Goal: Obtain resource: Obtain resource

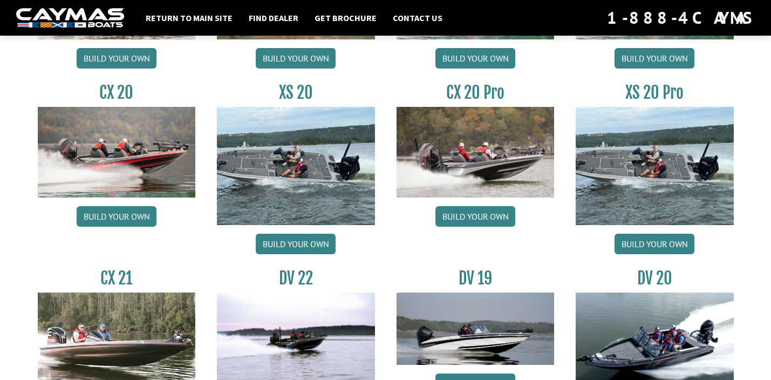
scroll to position [1100, 0]
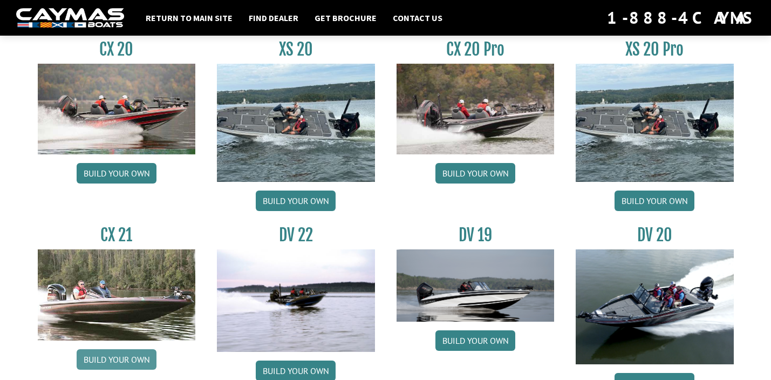
click at [107, 355] on link "Build your own" at bounding box center [117, 359] width 80 height 20
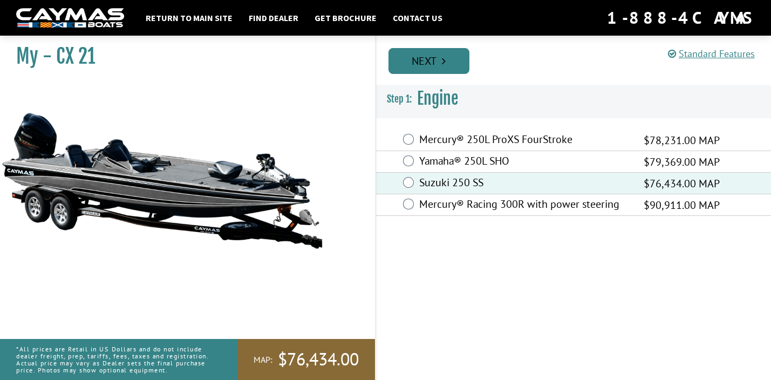
click at [444, 64] on icon "Pagination" at bounding box center [444, 61] width 4 height 11
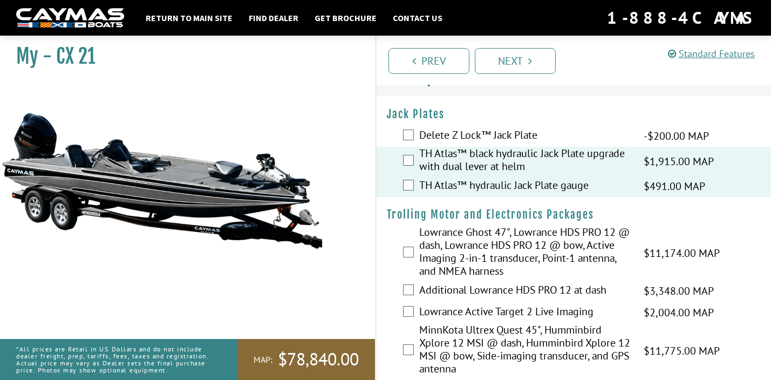
scroll to position [65, 0]
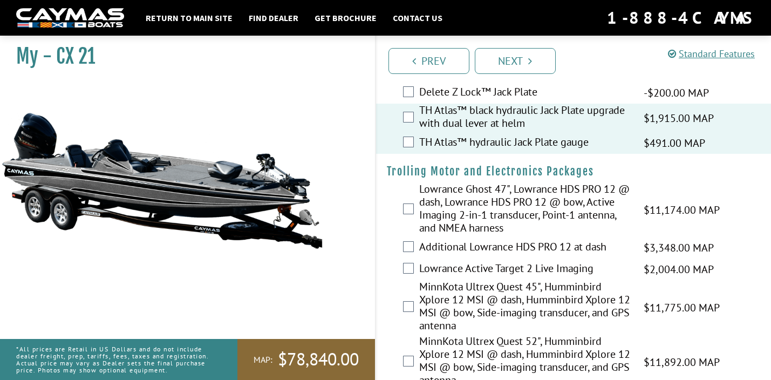
drag, startPoint x: 768, startPoint y: 53, endPoint x: 764, endPoint y: 81, distance: 28.4
click at [764, 81] on div "Prev Next" at bounding box center [573, 60] width 396 height 49
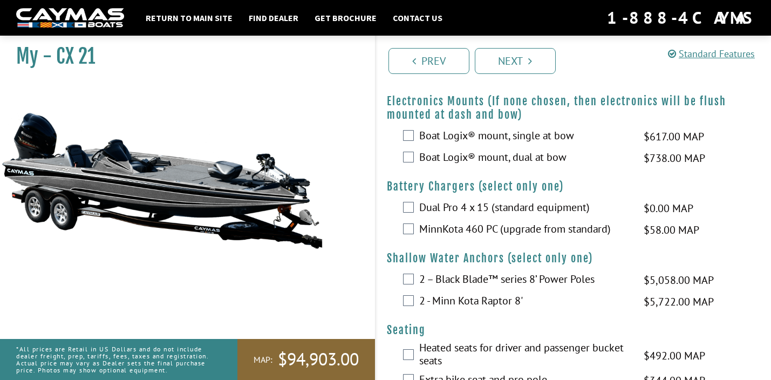
scroll to position [518, 0]
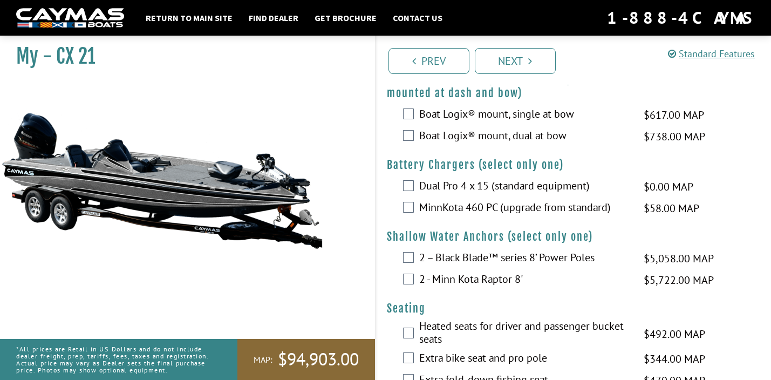
click at [409, 263] on div "2 – Black Blade™ series 8’ Power Poles $5,058.00 MAP $5,972.00 MSRP" at bounding box center [573, 259] width 395 height 22
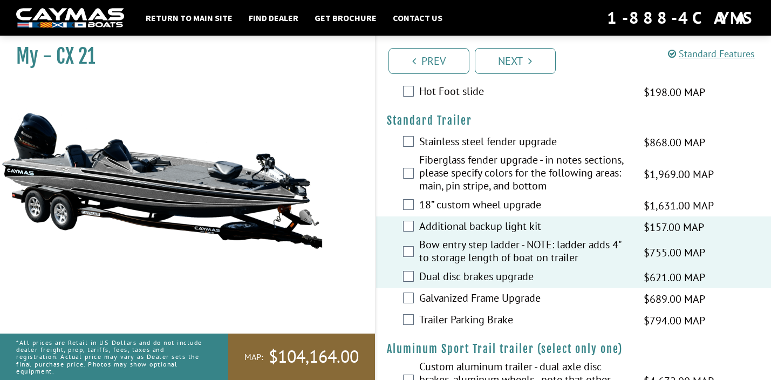
scroll to position [1707, 0]
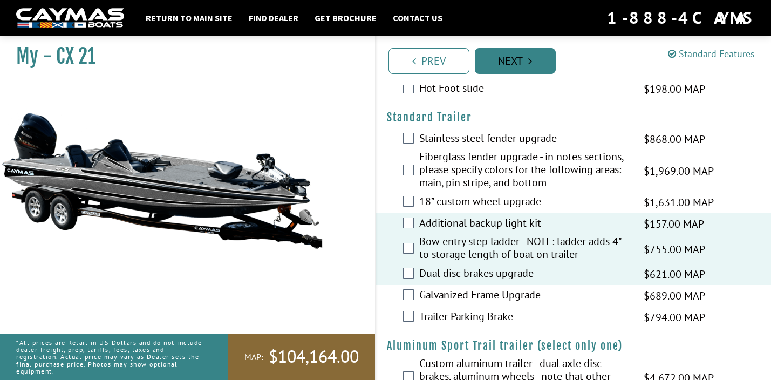
click at [530, 63] on icon "Pagination" at bounding box center [530, 61] width 4 height 11
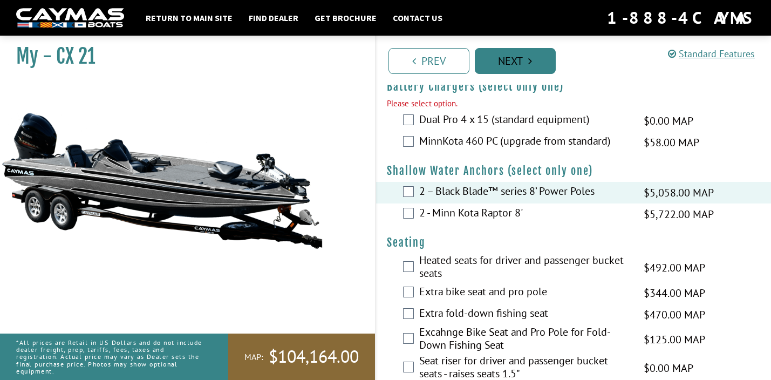
scroll to position [586, 0]
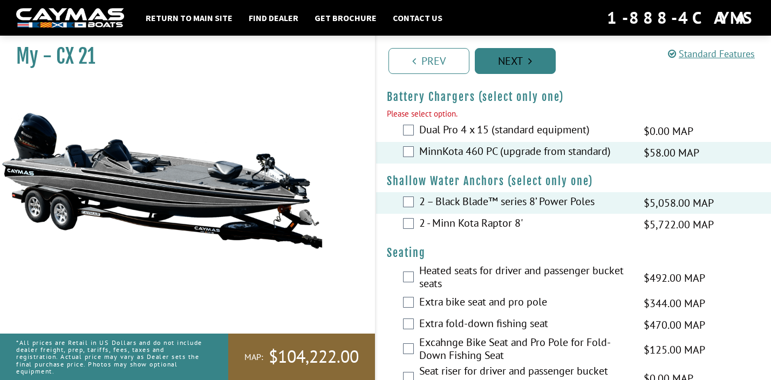
click at [517, 61] on link "Next" at bounding box center [515, 61] width 81 height 26
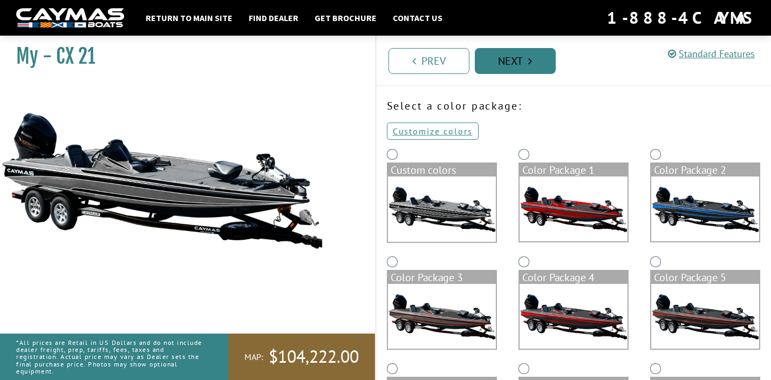
scroll to position [0, 0]
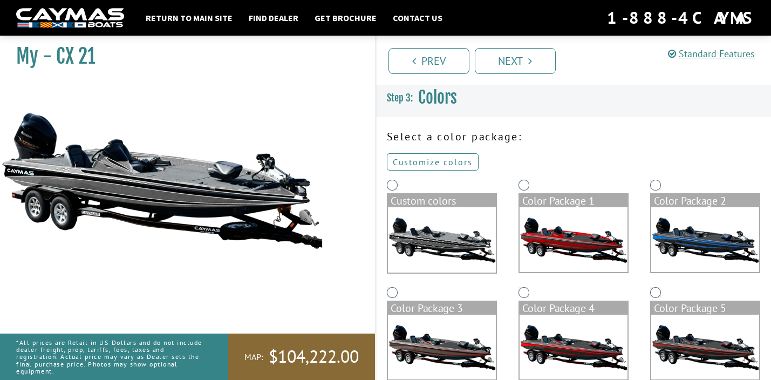
click at [437, 161] on link "Customize colors" at bounding box center [433, 161] width 92 height 17
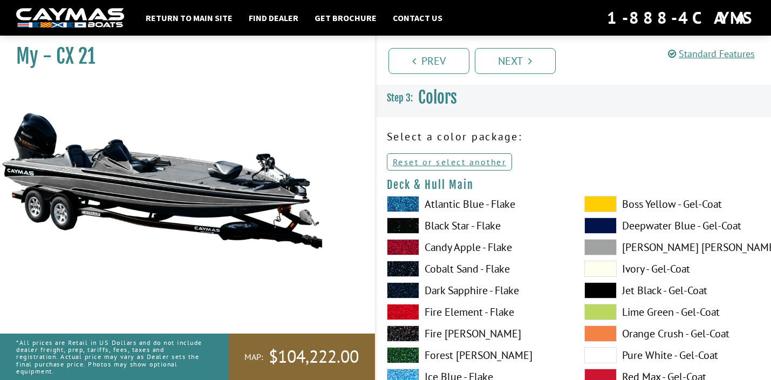
click at [587, 205] on span at bounding box center [600, 204] width 32 height 16
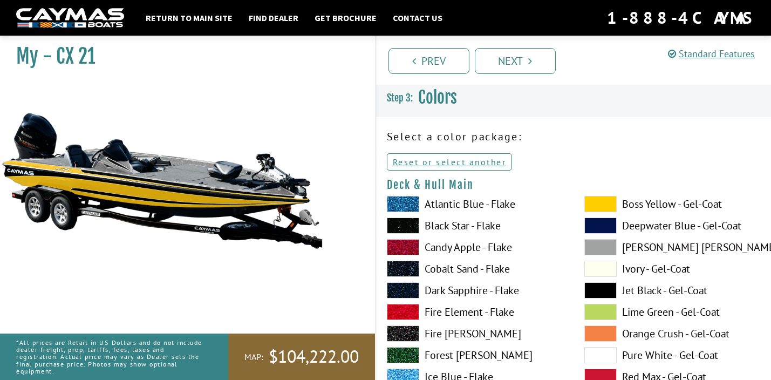
click at [596, 246] on span at bounding box center [600, 247] width 32 height 16
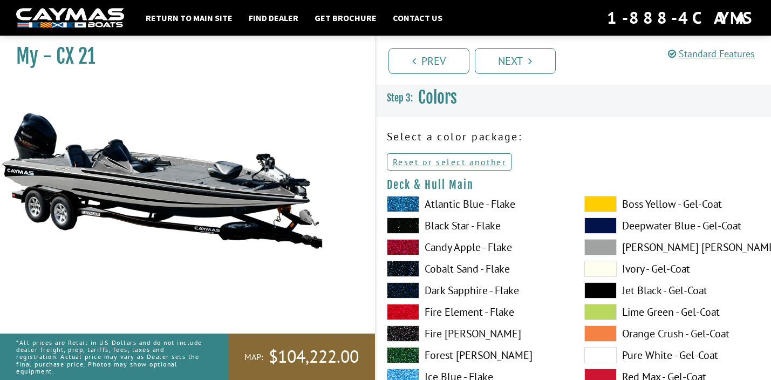
click at [599, 310] on span at bounding box center [600, 312] width 32 height 16
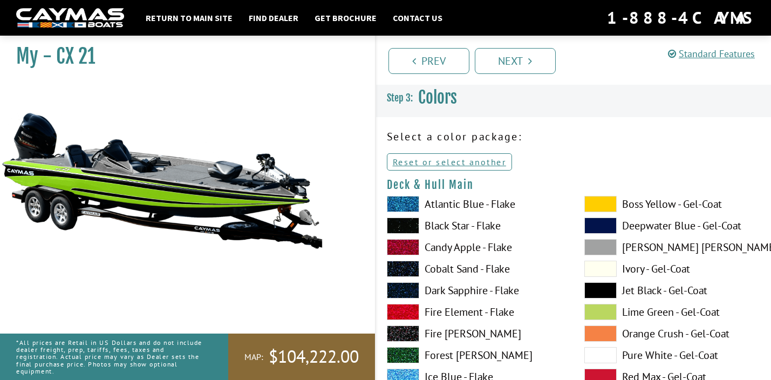
click at [605, 245] on span at bounding box center [600, 247] width 32 height 16
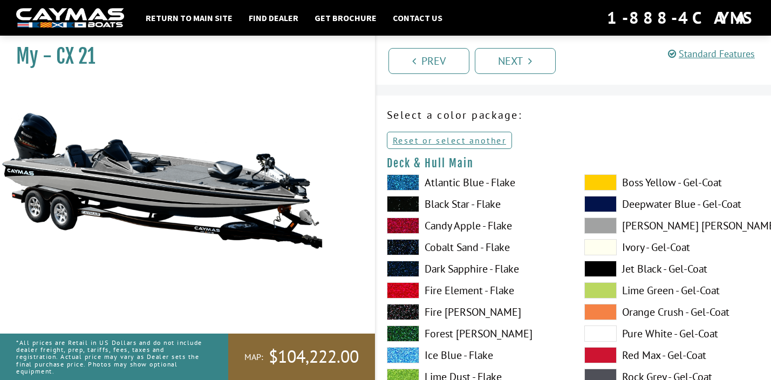
scroll to position [43, 0]
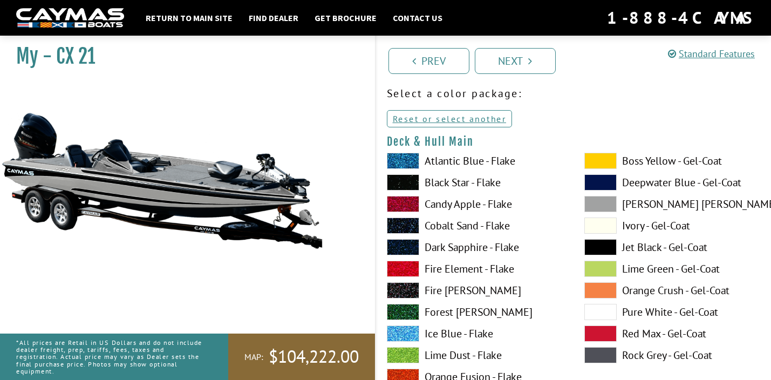
click at [597, 353] on span at bounding box center [600, 355] width 32 height 16
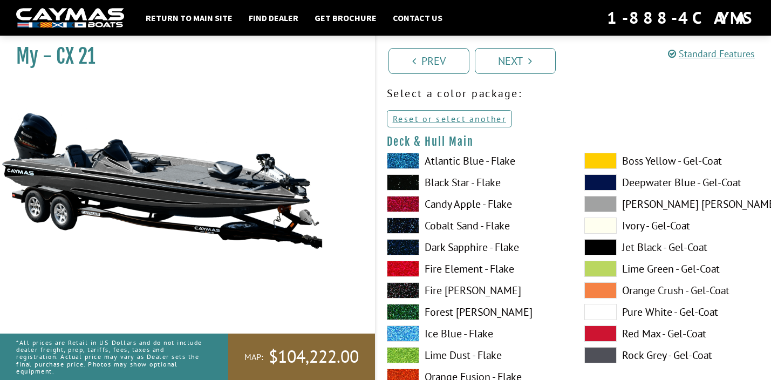
click at [608, 202] on span at bounding box center [600, 204] width 32 height 16
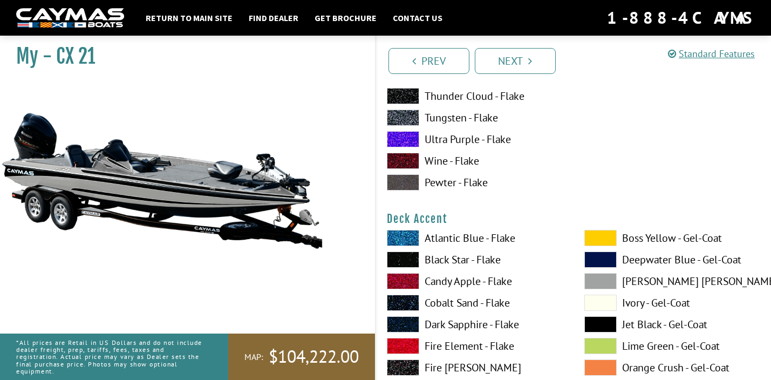
scroll to position [431, 0]
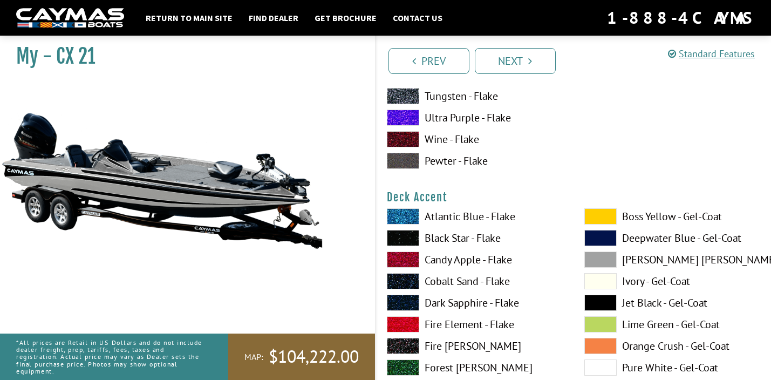
click at [603, 215] on span at bounding box center [600, 216] width 32 height 16
click at [602, 365] on span at bounding box center [600, 367] width 32 height 16
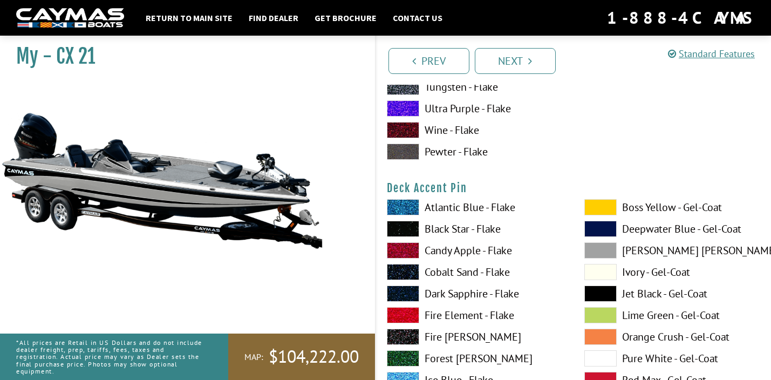
click at [605, 208] on span at bounding box center [600, 207] width 32 height 16
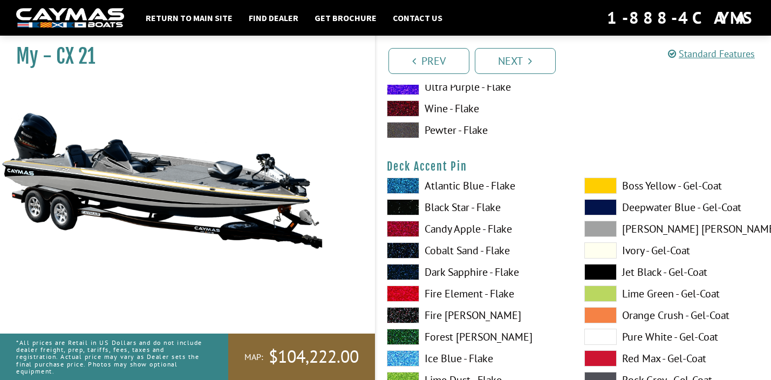
scroll to position [949, 0]
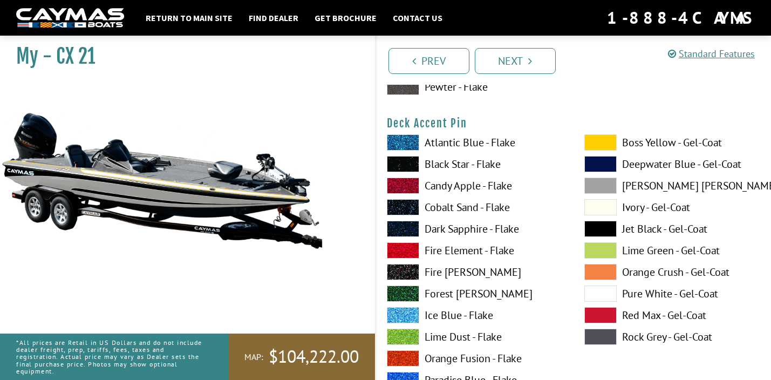
click at [591, 228] on span at bounding box center [600, 229] width 32 height 16
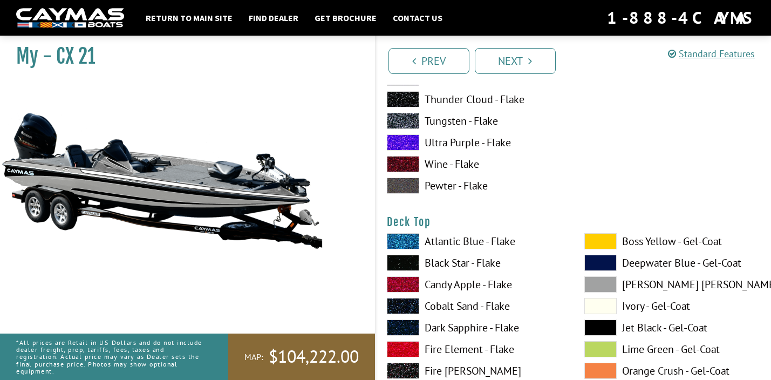
scroll to position [1338, 0]
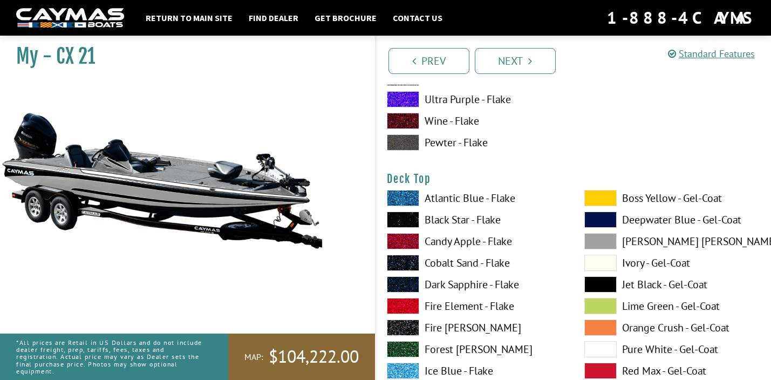
click at [606, 201] on span at bounding box center [600, 198] width 32 height 16
click at [598, 303] on span at bounding box center [600, 306] width 32 height 16
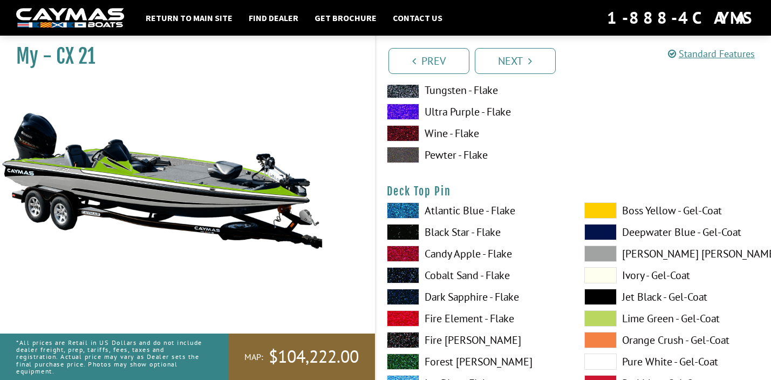
scroll to position [1791, 0]
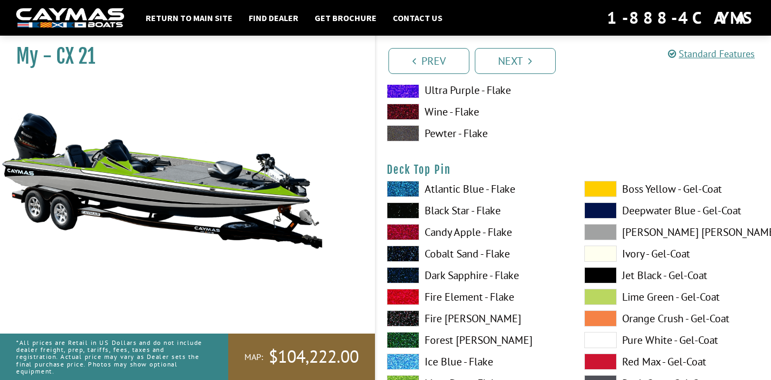
click at [608, 191] on span at bounding box center [600, 189] width 32 height 16
click at [603, 339] on span at bounding box center [600, 340] width 32 height 16
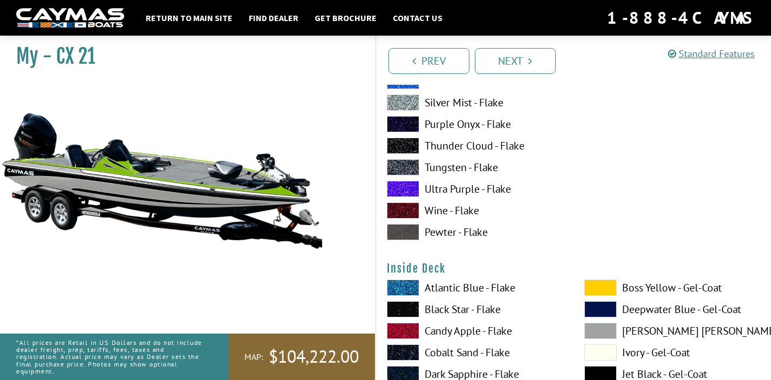
scroll to position [2157, 0]
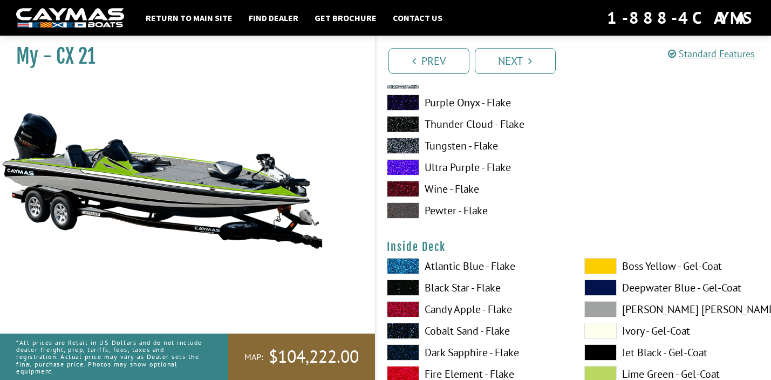
click at [598, 270] on span at bounding box center [600, 266] width 32 height 16
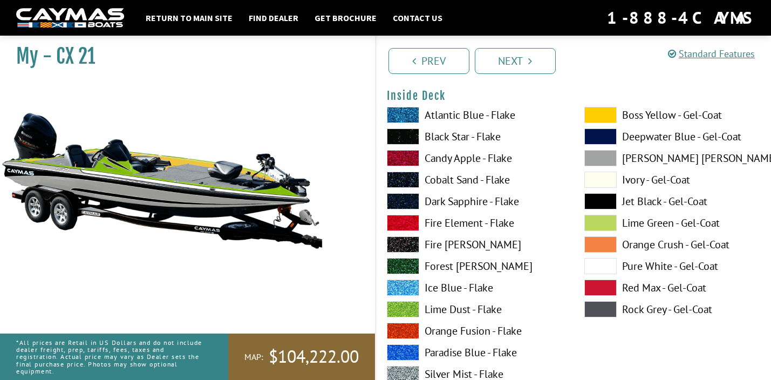
scroll to position [2330, 0]
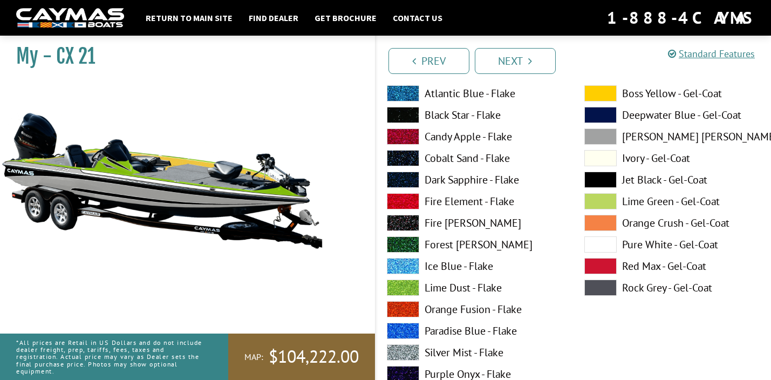
click at [595, 242] on span at bounding box center [600, 244] width 32 height 16
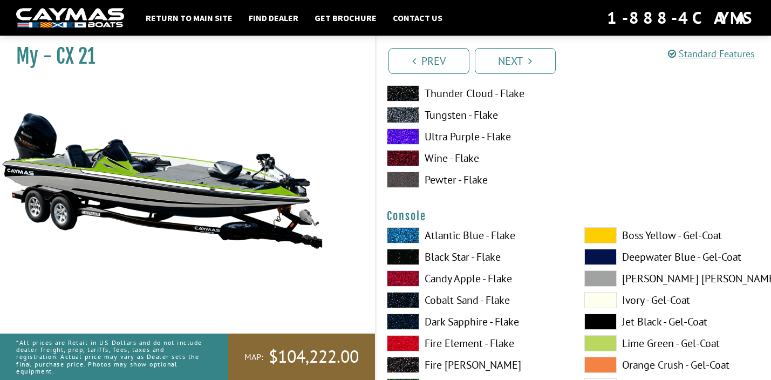
scroll to position [2697, 0]
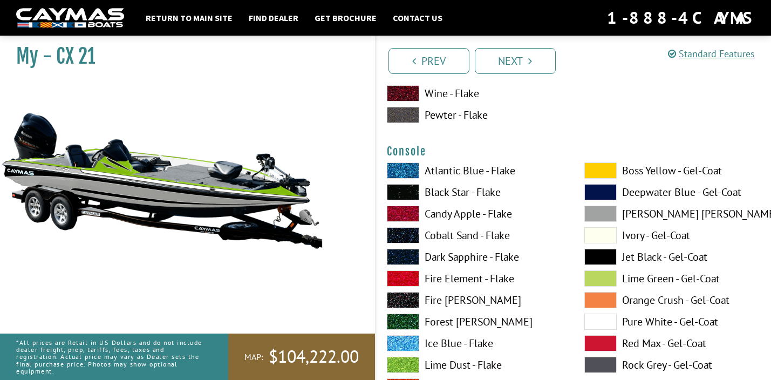
click at [602, 300] on span at bounding box center [600, 300] width 32 height 16
click at [602, 280] on span at bounding box center [600, 278] width 32 height 16
click at [599, 214] on span at bounding box center [600, 213] width 32 height 16
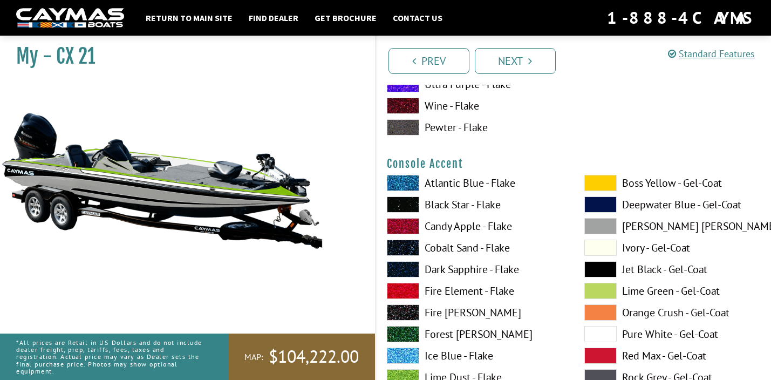
scroll to position [3150, 0]
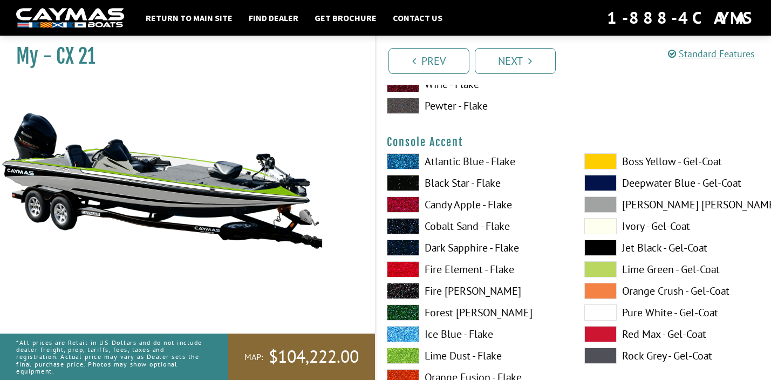
click at [597, 333] on span at bounding box center [600, 334] width 32 height 16
click at [595, 308] on span at bounding box center [600, 312] width 32 height 16
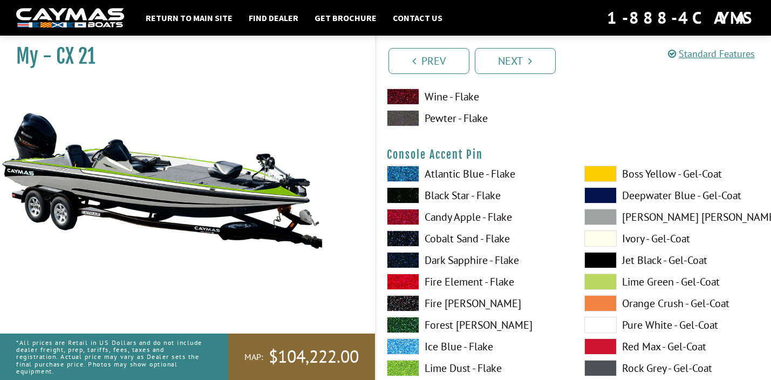
scroll to position [3603, 0]
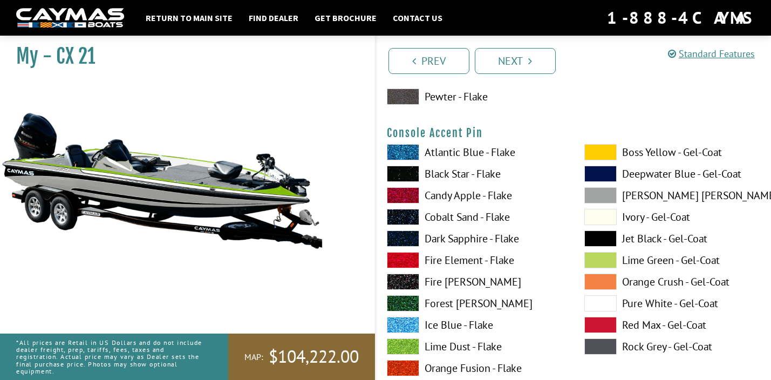
click at [600, 279] on span at bounding box center [600, 281] width 32 height 16
click at [601, 239] on span at bounding box center [600, 238] width 32 height 16
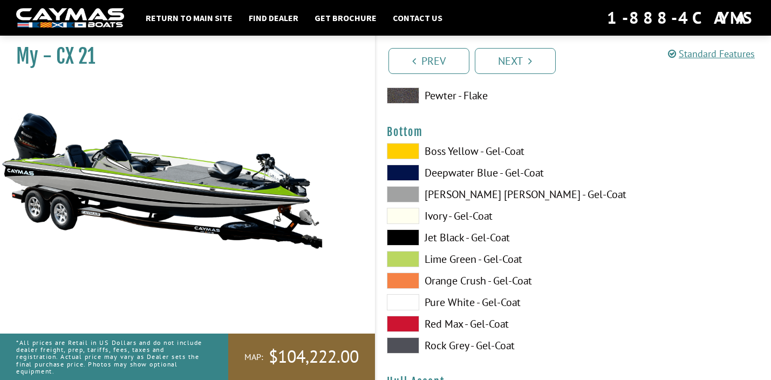
scroll to position [4056, 0]
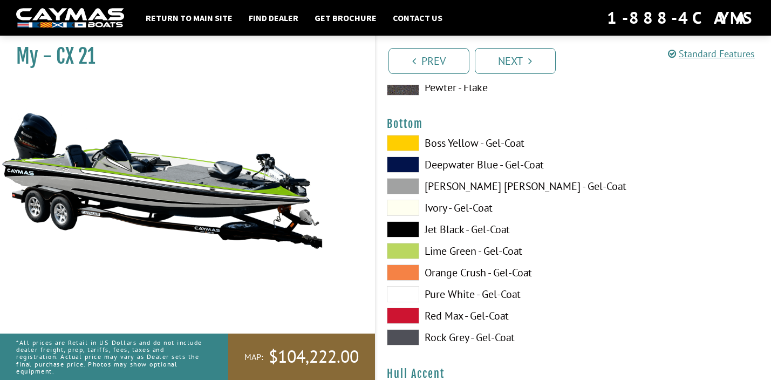
click at [408, 186] on span at bounding box center [403, 186] width 32 height 16
click at [405, 253] on span at bounding box center [403, 251] width 32 height 16
click at [406, 231] on span at bounding box center [403, 229] width 32 height 16
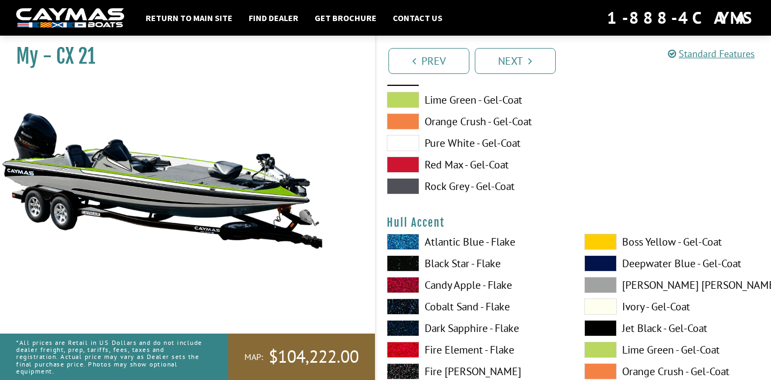
scroll to position [4250, 0]
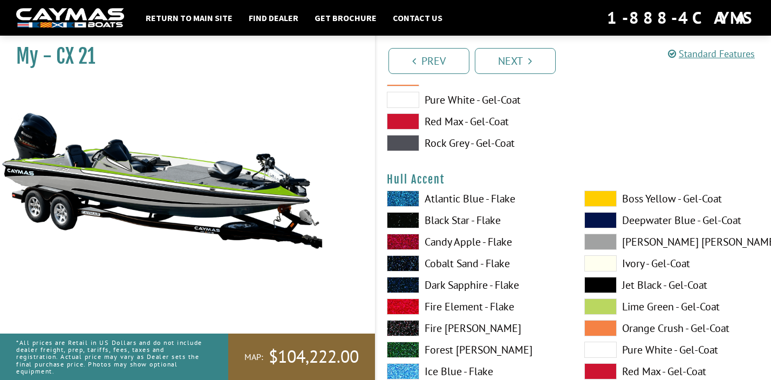
click at [589, 323] on span at bounding box center [600, 328] width 32 height 16
click at [602, 351] on span at bounding box center [600, 349] width 32 height 16
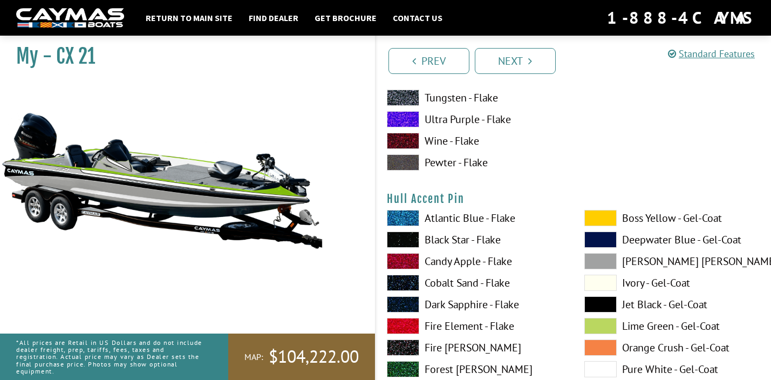
scroll to position [4724, 0]
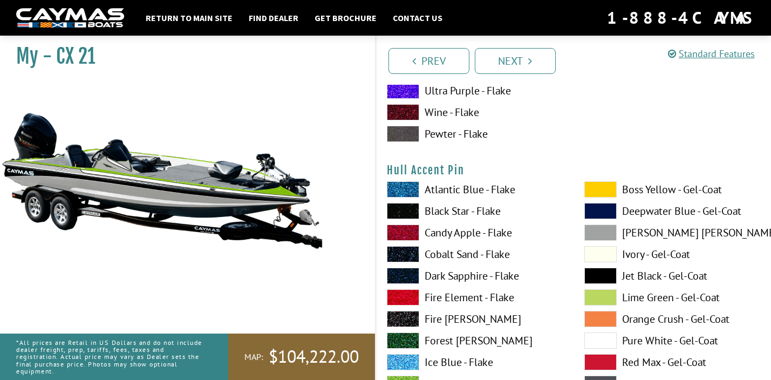
click at [601, 313] on span at bounding box center [600, 319] width 32 height 16
click at [603, 278] on span at bounding box center [600, 276] width 32 height 16
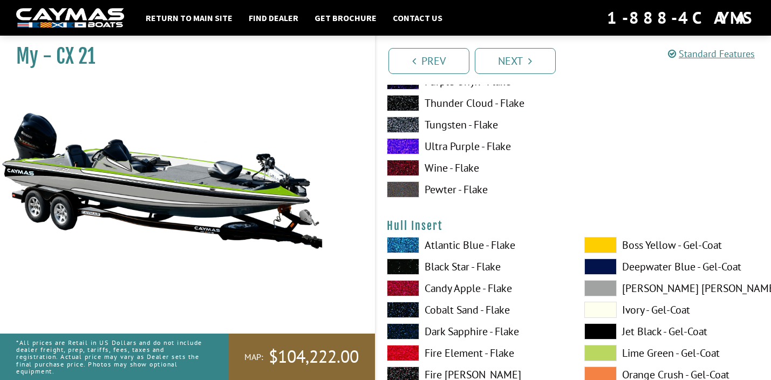
scroll to position [5134, 0]
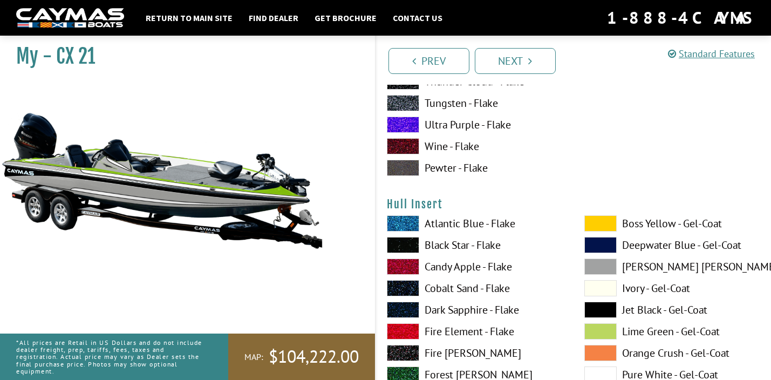
click at [599, 225] on span at bounding box center [600, 223] width 32 height 16
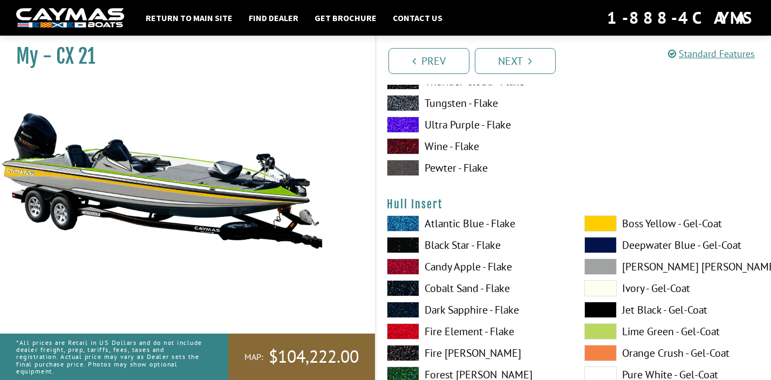
click at [602, 335] on span at bounding box center [600, 331] width 32 height 16
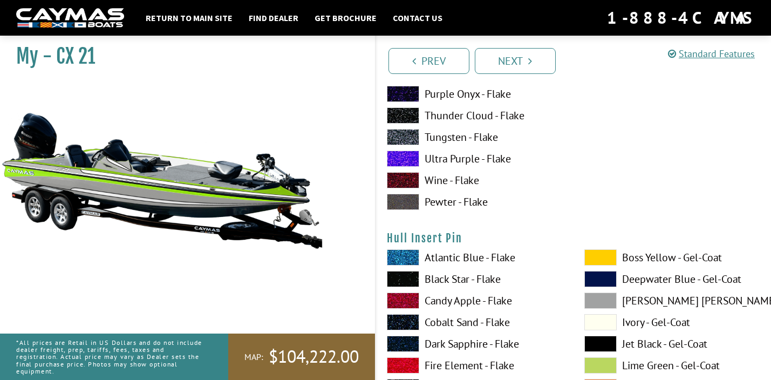
scroll to position [5587, 0]
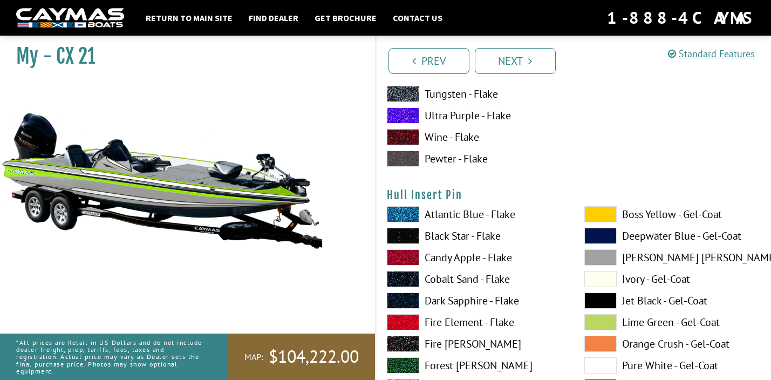
click at [405, 261] on span at bounding box center [403, 257] width 32 height 16
click at [593, 363] on span at bounding box center [600, 365] width 32 height 16
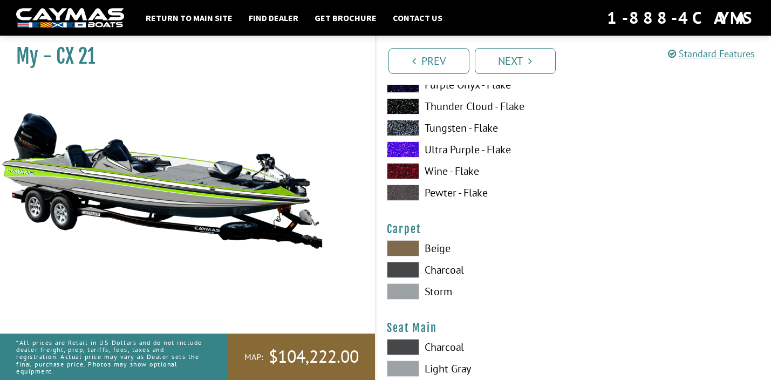
scroll to position [6019, 0]
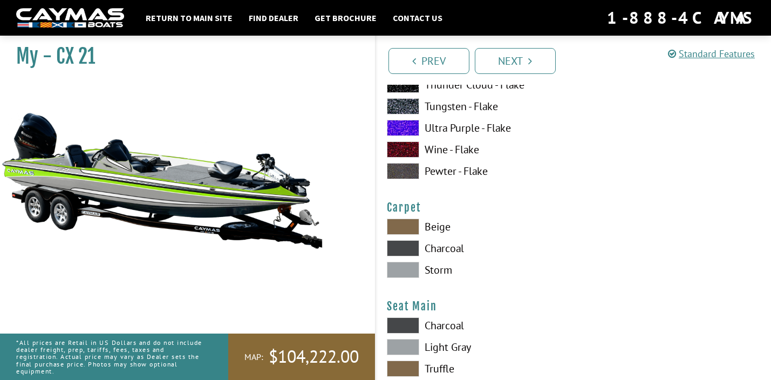
click at [406, 267] on span at bounding box center [403, 270] width 32 height 16
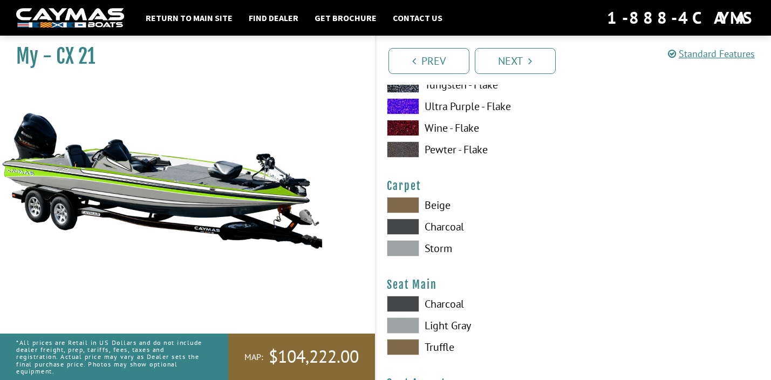
scroll to position [6083, 0]
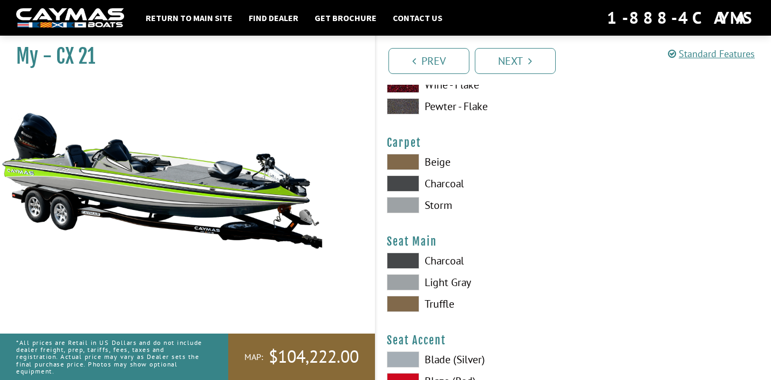
click at [405, 283] on span at bounding box center [403, 282] width 32 height 16
click at [402, 259] on span at bounding box center [403, 260] width 32 height 16
click at [401, 307] on span at bounding box center [403, 304] width 32 height 16
click at [406, 282] on span at bounding box center [403, 282] width 32 height 16
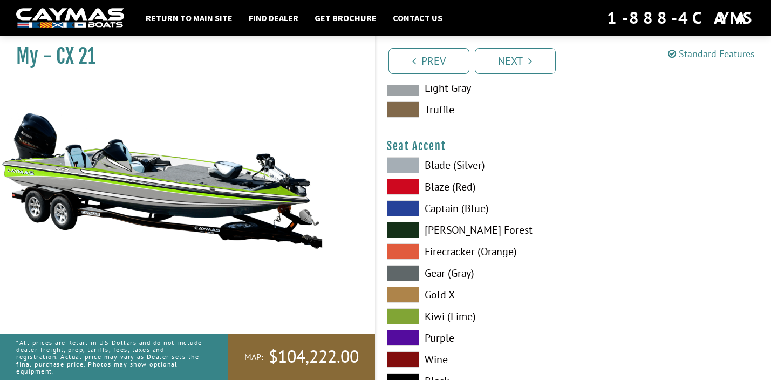
scroll to position [6299, 0]
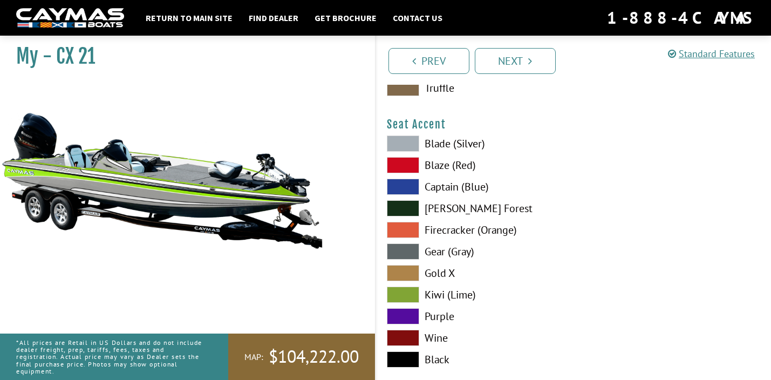
click at [406, 293] on span at bounding box center [403, 294] width 32 height 16
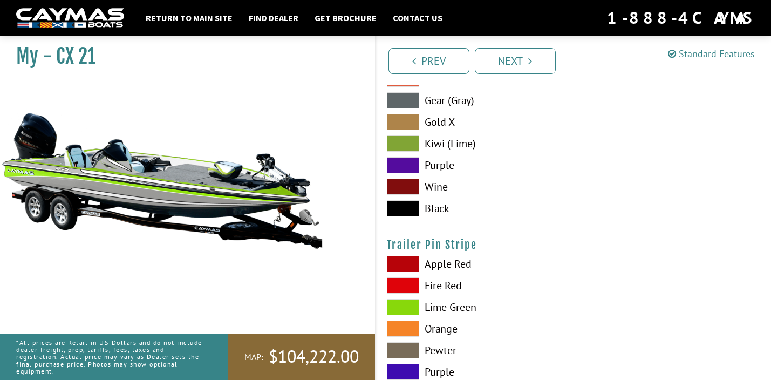
scroll to position [6493, 0]
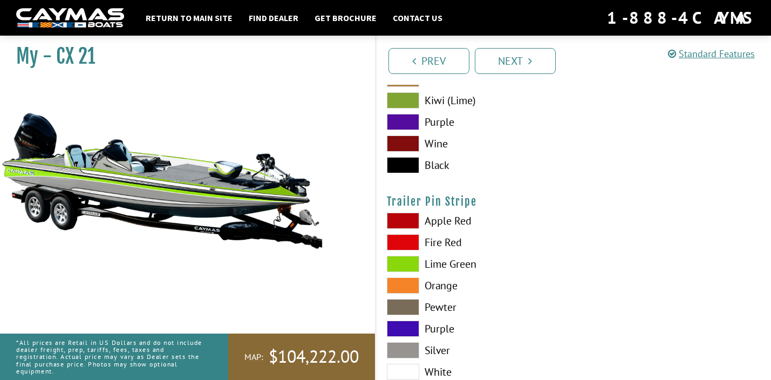
click at [404, 259] on span at bounding box center [403, 264] width 32 height 16
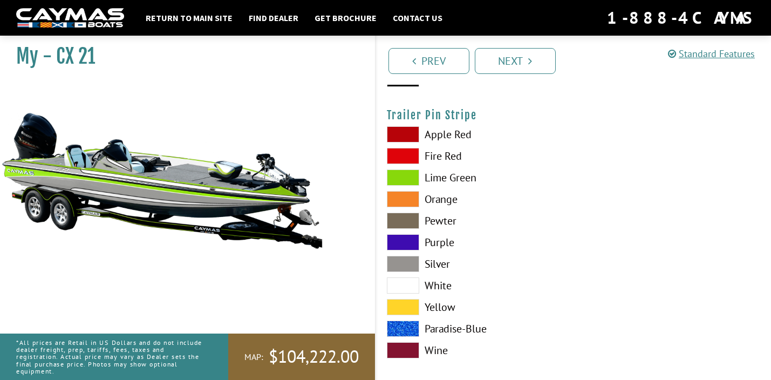
scroll to position [6590, 0]
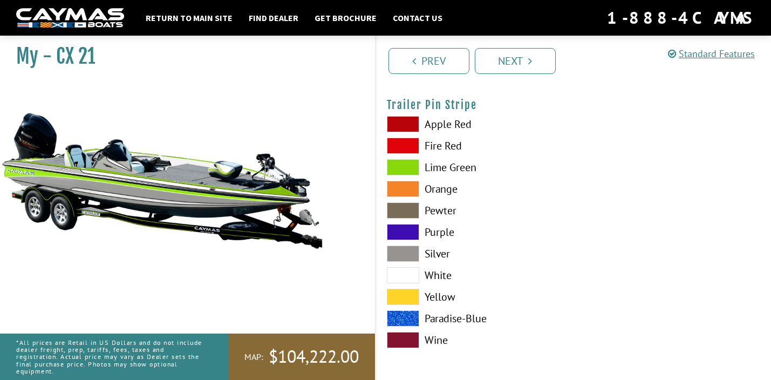
click at [188, 198] on img at bounding box center [162, 180] width 324 height 196
click at [502, 61] on link "Next" at bounding box center [515, 61] width 81 height 26
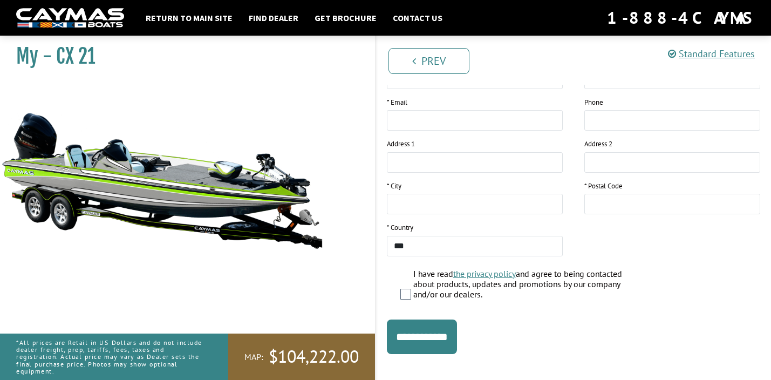
scroll to position [218, 0]
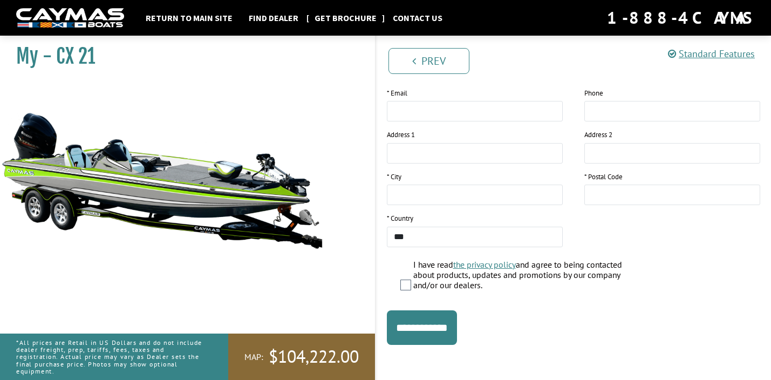
click at [317, 20] on link "Get Brochure" at bounding box center [345, 18] width 73 height 14
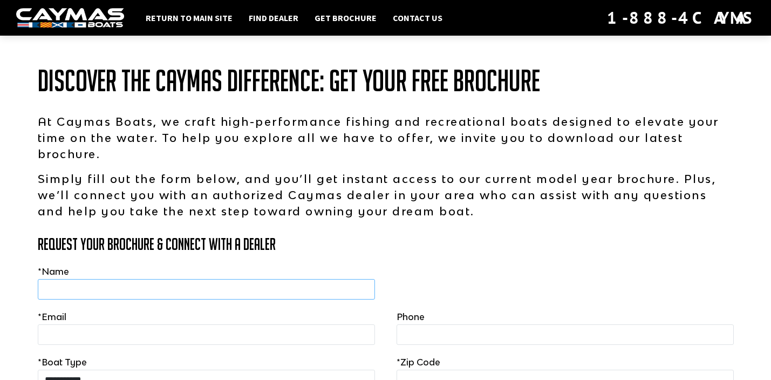
click at [135, 286] on input "text" at bounding box center [206, 289] width 337 height 20
type input "**********"
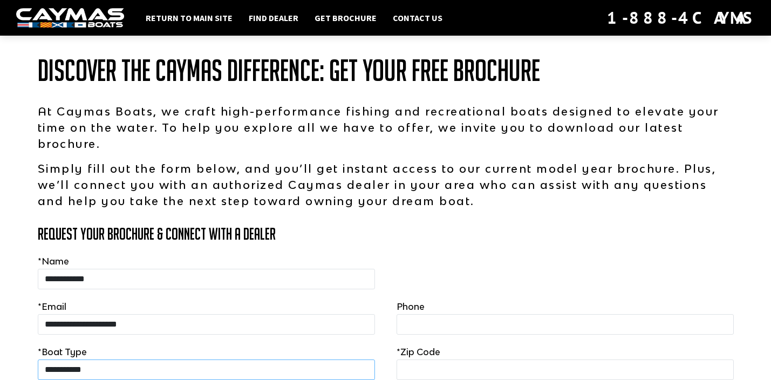
select select "****"
click at [313, 250] on div "**********" at bounding box center [206, 270] width 359 height 45
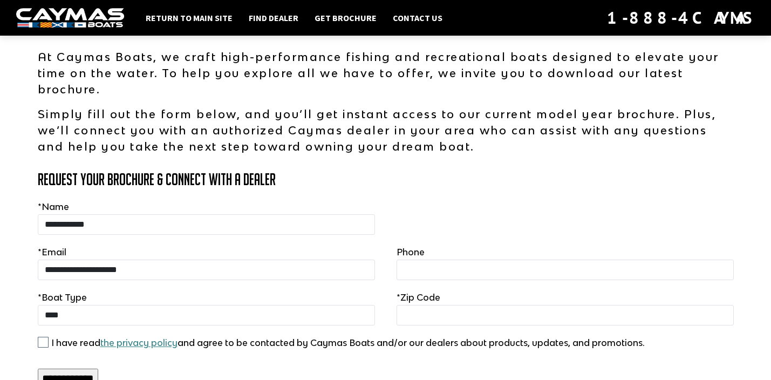
scroll to position [97, 0]
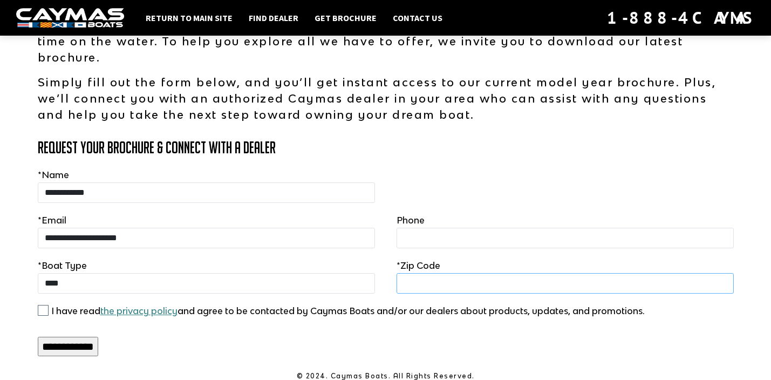
click at [434, 282] on input "text" at bounding box center [564, 283] width 337 height 20
type input "*****"
click at [95, 342] on input "**********" at bounding box center [68, 346] width 60 height 19
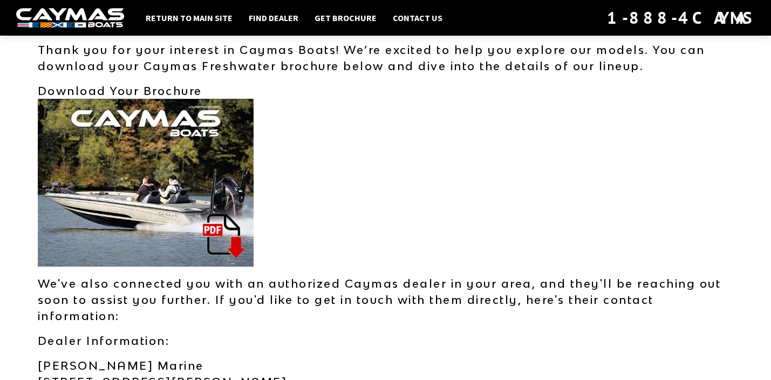
scroll to position [0, 0]
